Goal: Task Accomplishment & Management: Use online tool/utility

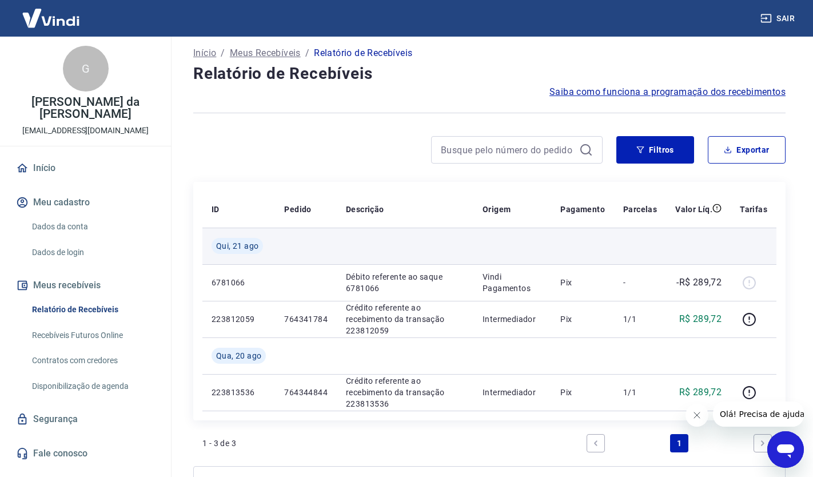
scroll to position [6, 0]
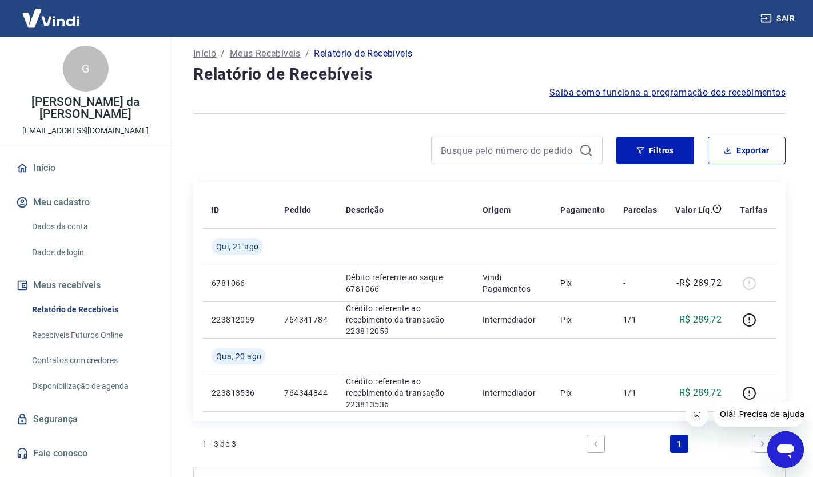
click at [85, 333] on link "Recebíveis Futuros Online" at bounding box center [92, 334] width 130 height 23
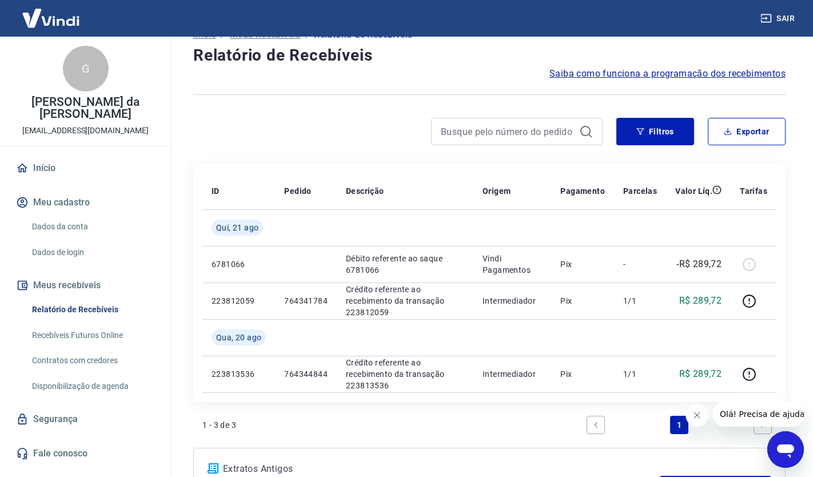
scroll to position [0, 0]
